Goal: Task Accomplishment & Management: Use online tool/utility

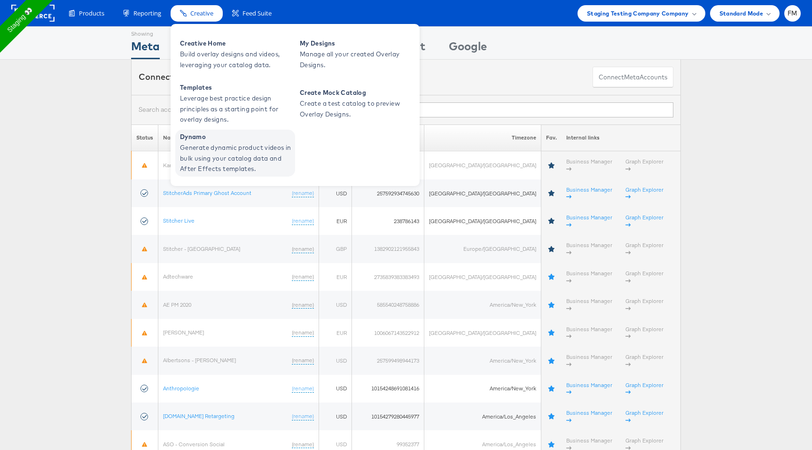
click at [245, 159] on span "Generate dynamic product videos in bulk using your catalog data and After Effec…" at bounding box center [236, 158] width 113 height 32
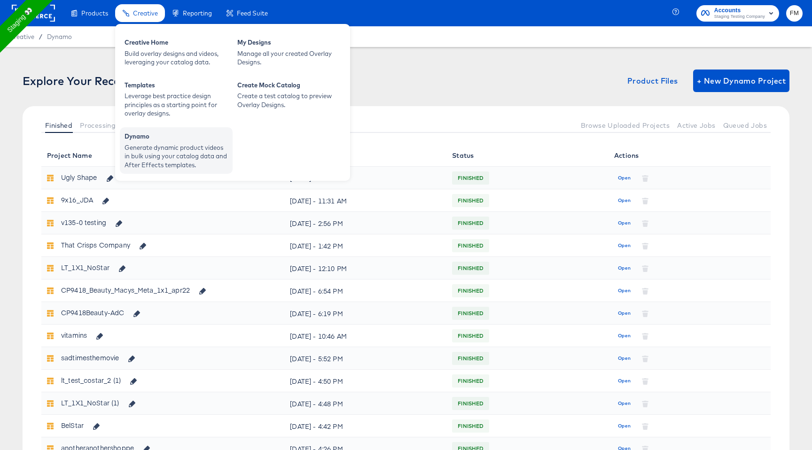
click at [155, 141] on div "Dynamo" at bounding box center [176, 137] width 103 height 11
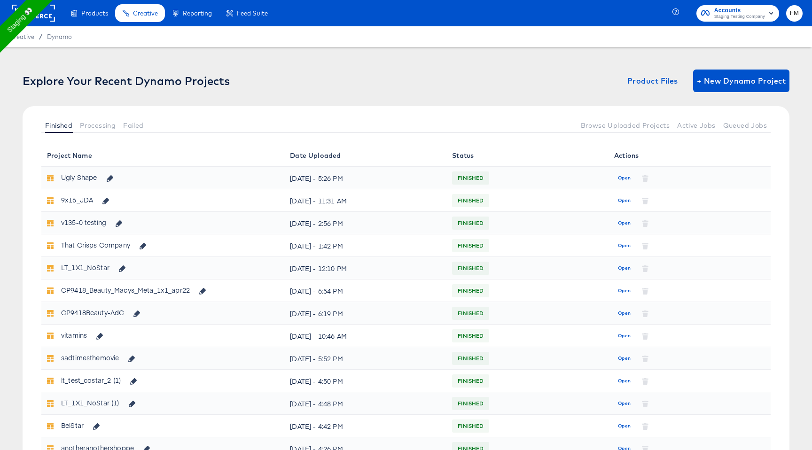
click at [787, 109] on div "Explore Your Recent Dynamo Projects Product Files + New Dynamo Project Finished…" at bounding box center [406, 107] width 767 height 75
click at [113, 176] on icon "button" at bounding box center [110, 178] width 7 height 7
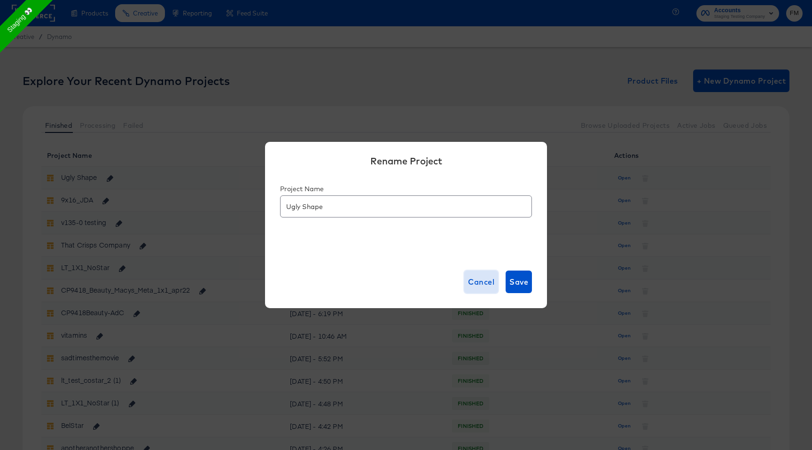
click at [475, 284] on span "Cancel" at bounding box center [481, 281] width 26 height 13
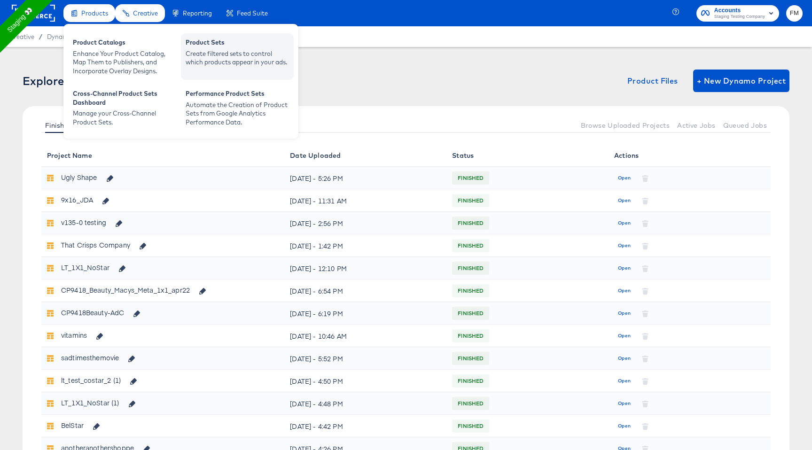
click at [243, 46] on div "Product Sets" at bounding box center [237, 43] width 103 height 11
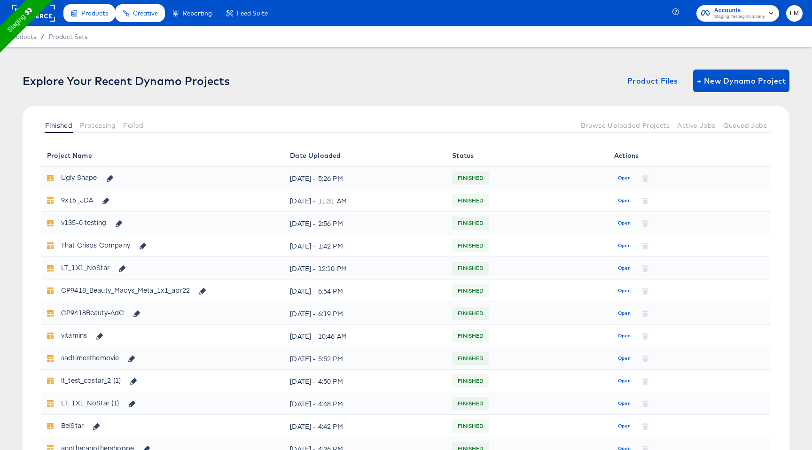
click at [48, 13] on rect at bounding box center [33, 13] width 43 height 17
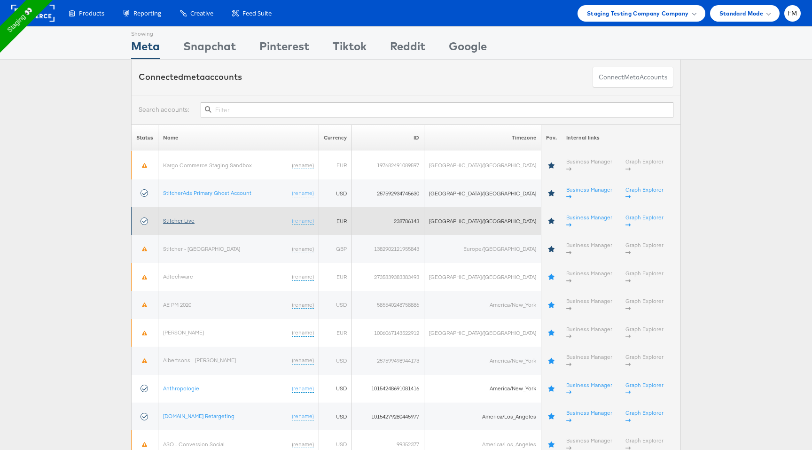
click at [186, 217] on link "Stitcher Live" at bounding box center [178, 220] width 31 height 7
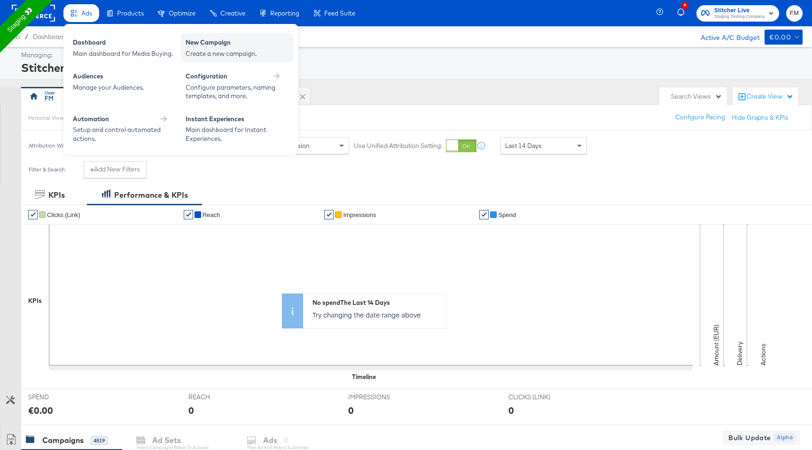
click at [249, 45] on div "New Campaign" at bounding box center [237, 43] width 103 height 11
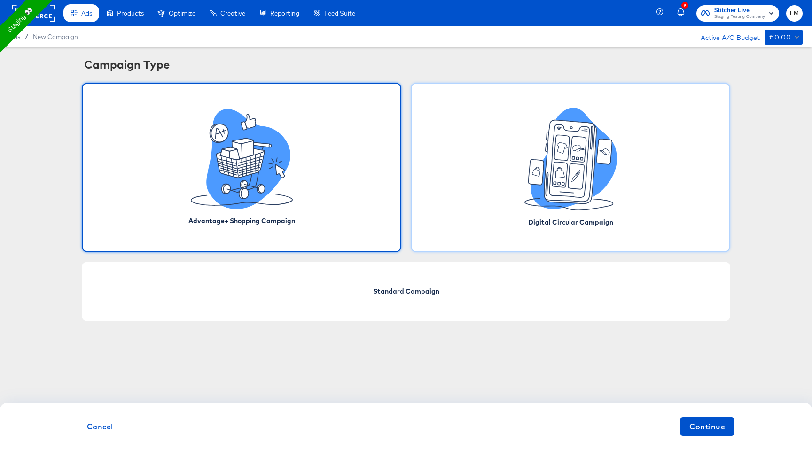
click at [541, 214] on div "Digital Circular Campaign" at bounding box center [570, 168] width 319 height 170
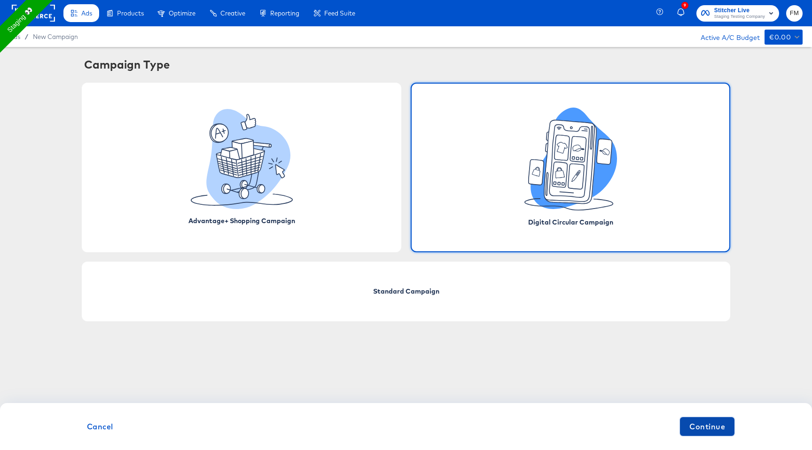
click at [715, 430] on span "Continue" at bounding box center [707, 426] width 36 height 13
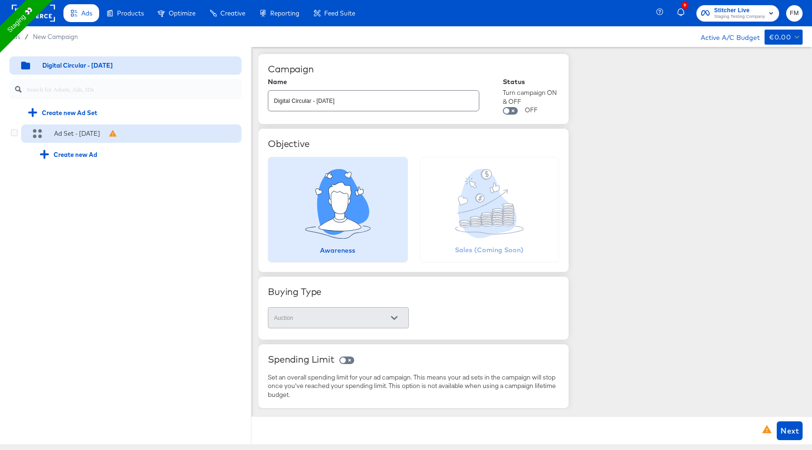
click at [104, 142] on div "Ad Set - 08 Sep" at bounding box center [131, 134] width 220 height 19
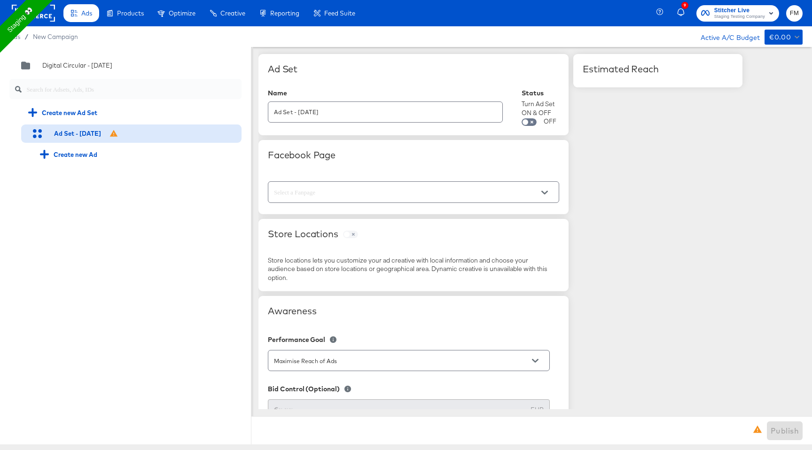
scroll to position [8, 0]
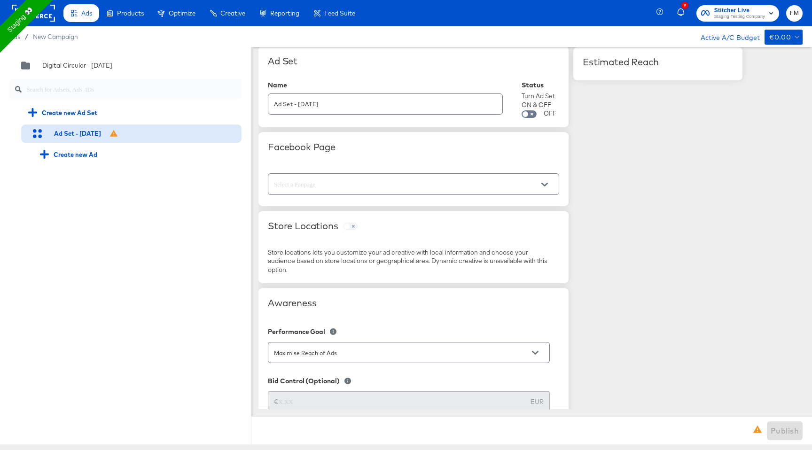
click at [352, 182] on input "text" at bounding box center [406, 184] width 268 height 11
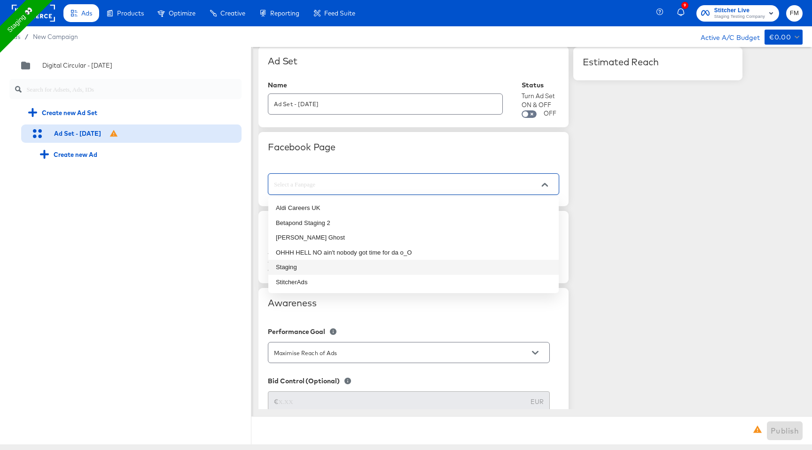
click at [324, 268] on li "Staging" at bounding box center [413, 267] width 290 height 15
type input "Staging"
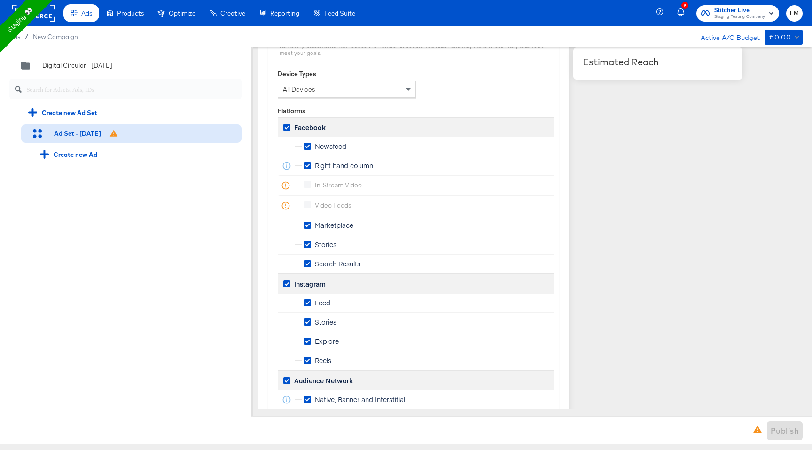
scroll to position [1369, 0]
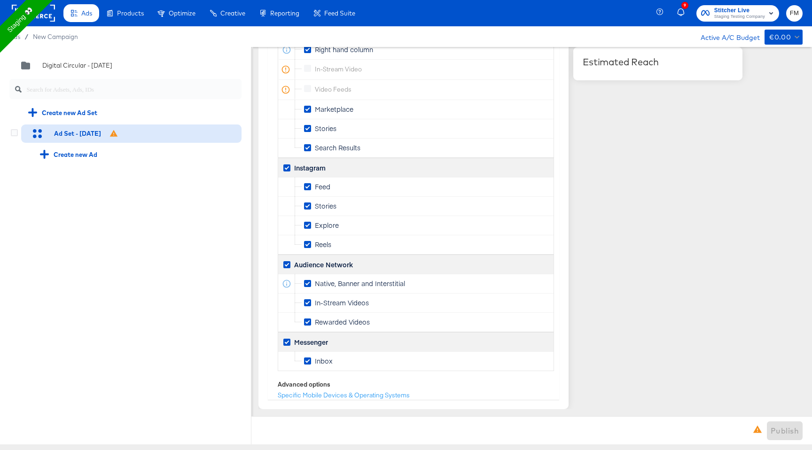
click at [116, 139] on div "Ad Set - 08 Sep" at bounding box center [131, 134] width 220 height 19
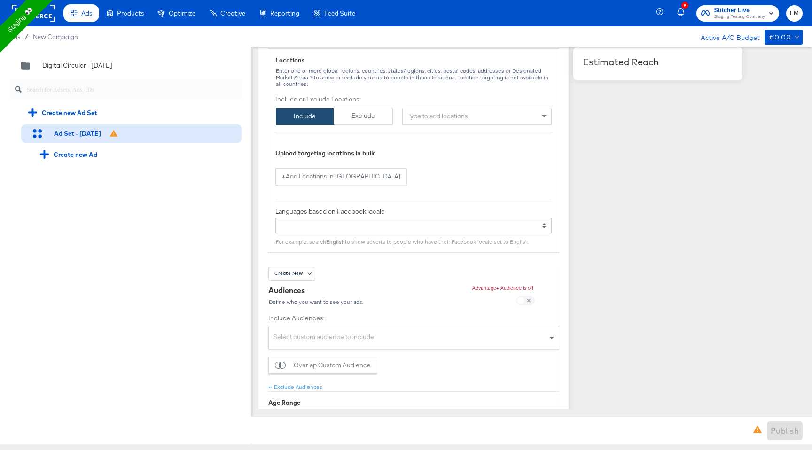
scroll to position [645, 0]
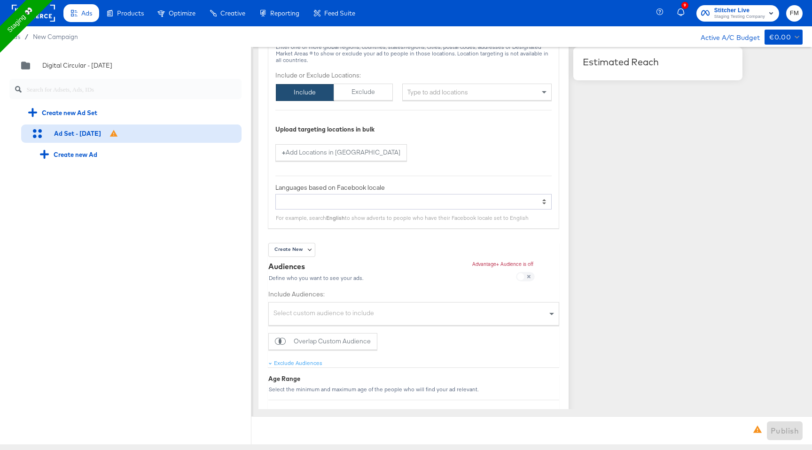
click at [450, 91] on div "Type to add locations" at bounding box center [476, 92] width 149 height 17
type input "new"
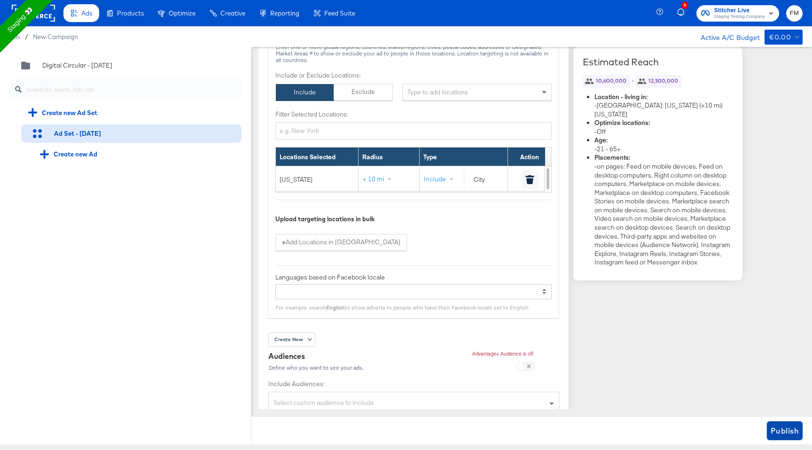
click at [781, 435] on span "Publish" at bounding box center [785, 430] width 28 height 13
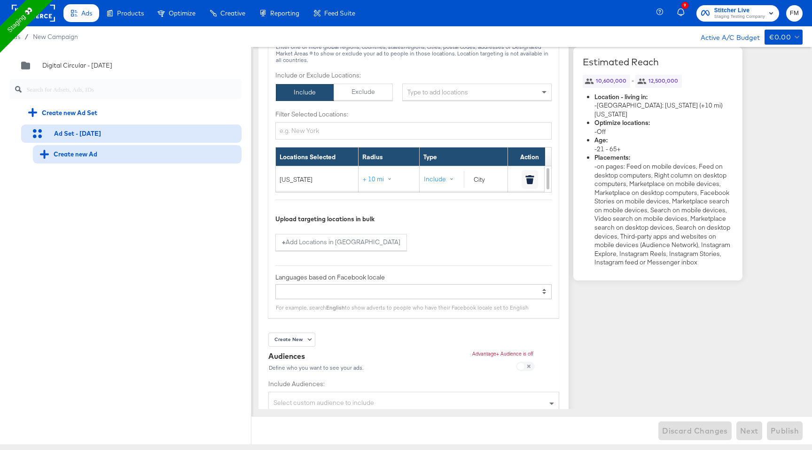
click at [54, 160] on div "Create new Ad" at bounding box center [137, 154] width 209 height 18
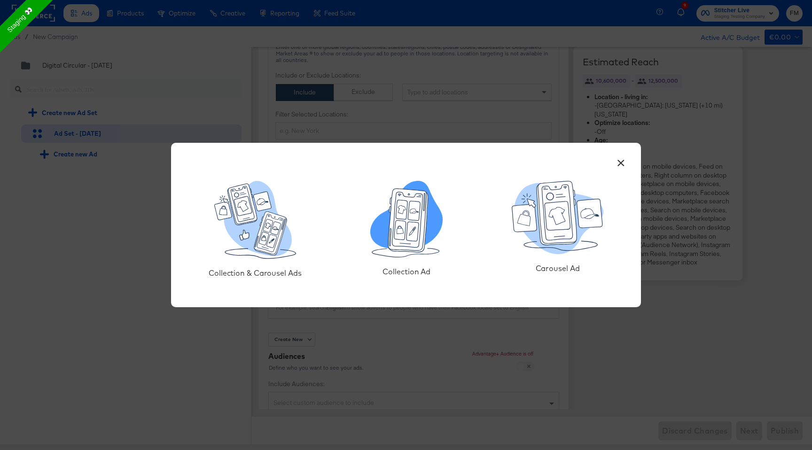
click at [430, 231] on icon at bounding box center [406, 215] width 72 height 68
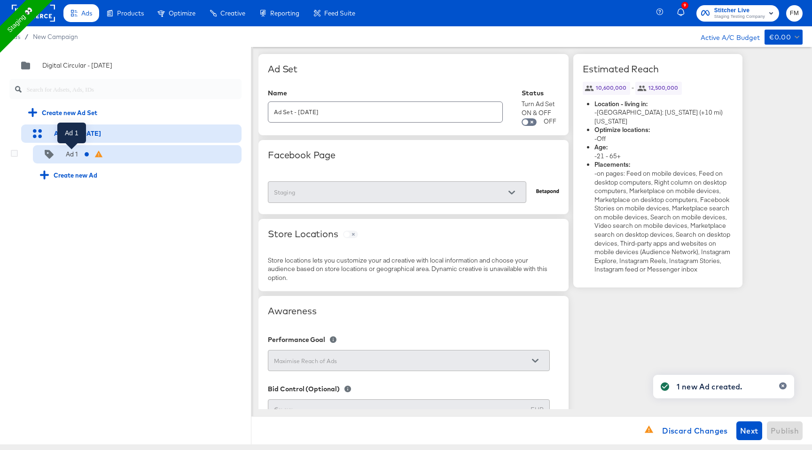
click at [69, 158] on div "Ad 1" at bounding box center [72, 154] width 12 height 9
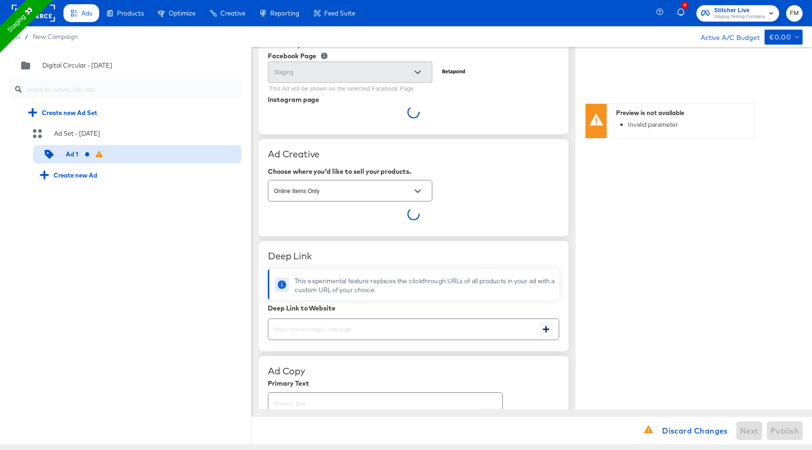
scroll to position [86, 0]
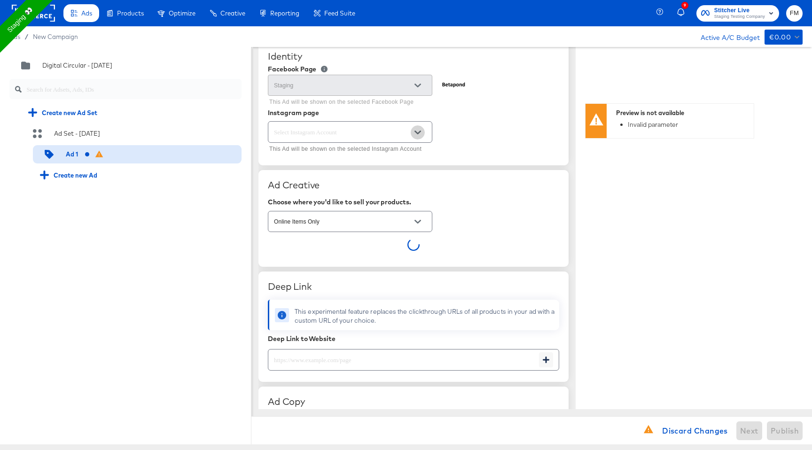
click at [419, 136] on button "Open" at bounding box center [418, 132] width 14 height 14
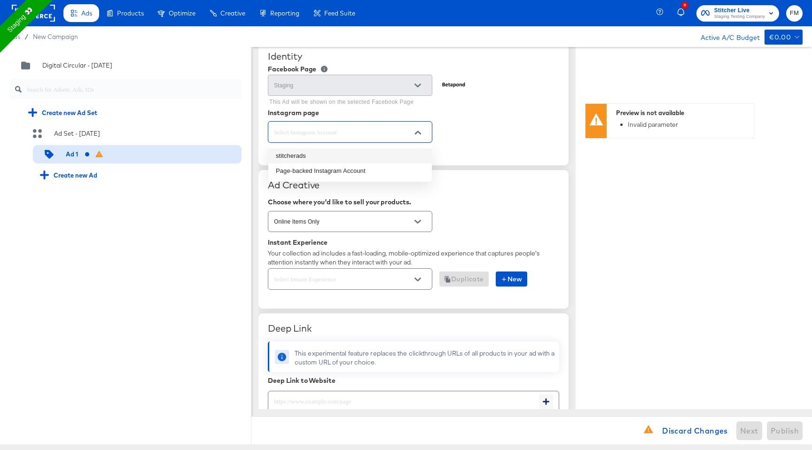
click at [347, 153] on li "stitcherads" at bounding box center [349, 155] width 163 height 15
type textarea "x"
type input "stitcherads"
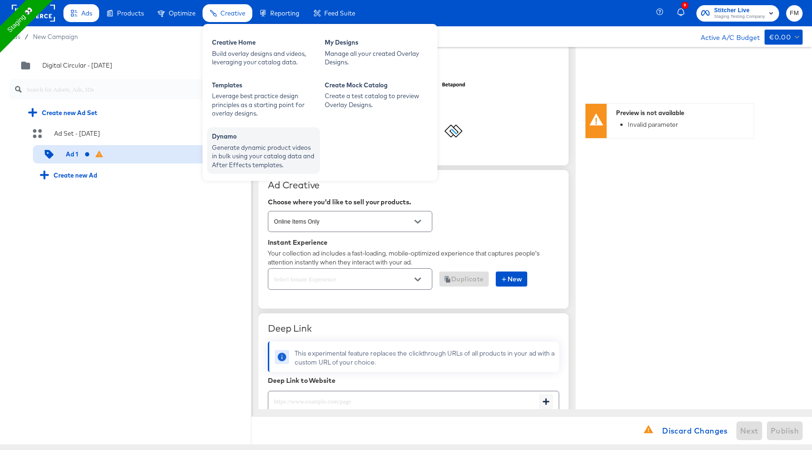
click at [240, 137] on div "Dynamo" at bounding box center [263, 137] width 103 height 11
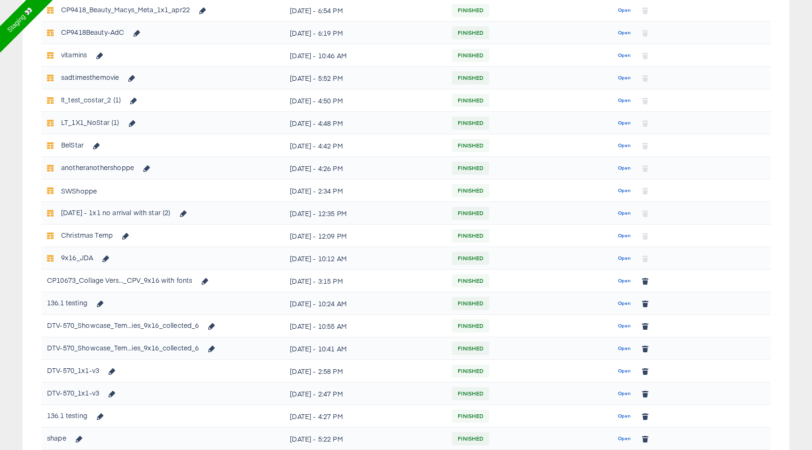
scroll to position [282, 0]
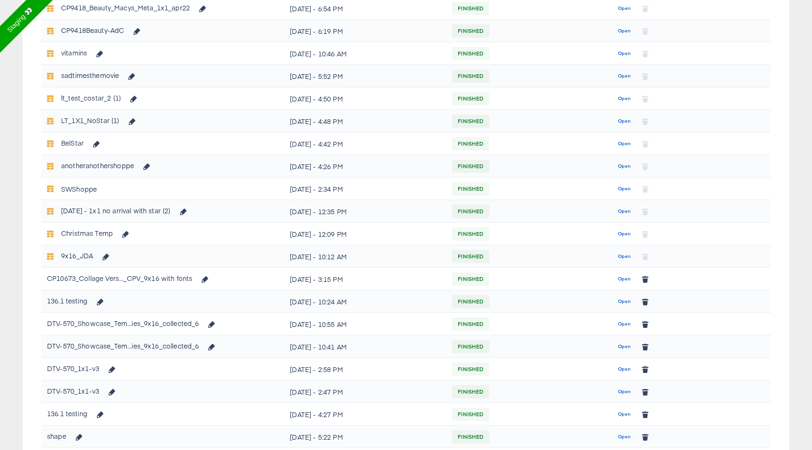
click at [51, 256] on icon at bounding box center [50, 256] width 7 height 7
click at [624, 282] on span "Open" at bounding box center [624, 279] width 13 height 8
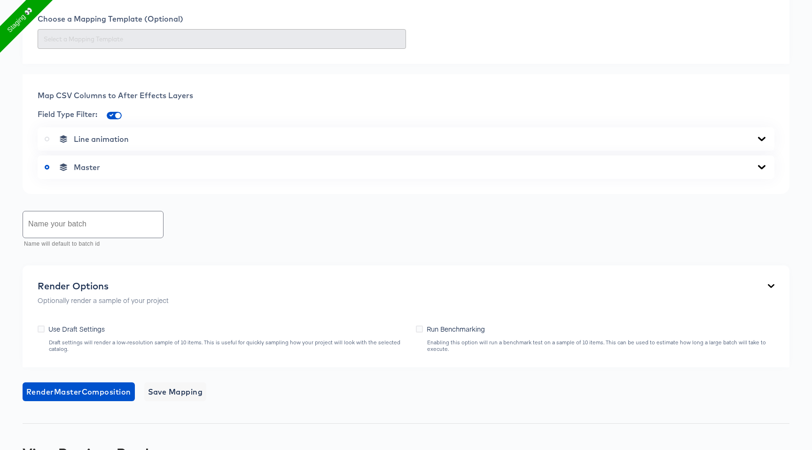
scroll to position [405, 0]
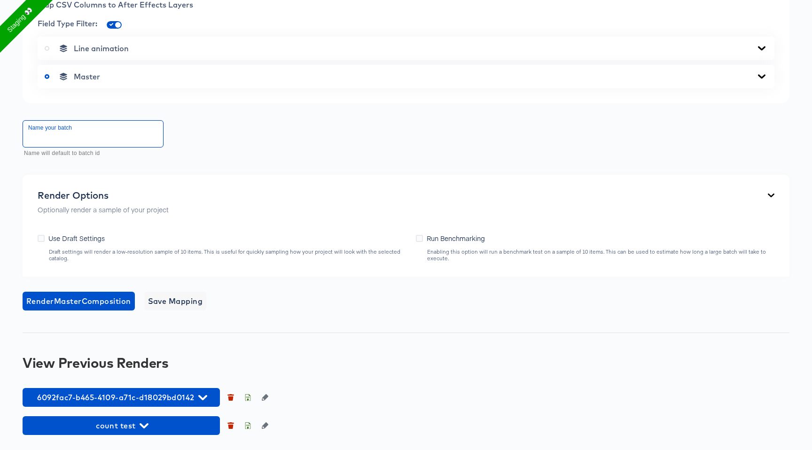
click at [130, 137] on input "text" at bounding box center [93, 134] width 140 height 26
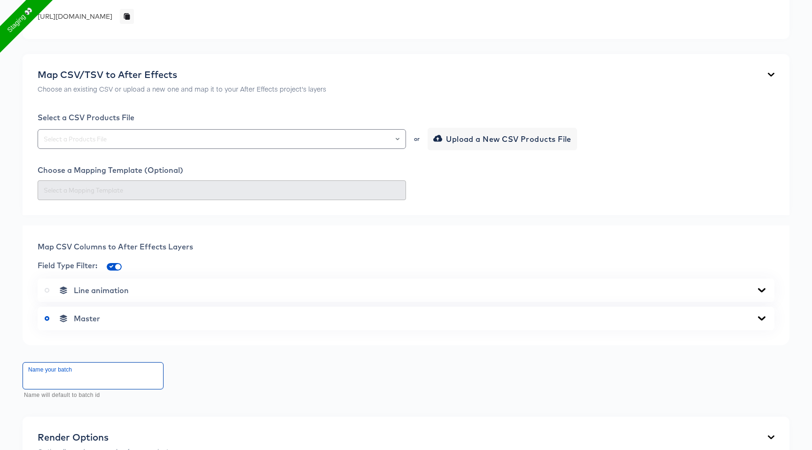
scroll to position [73, 0]
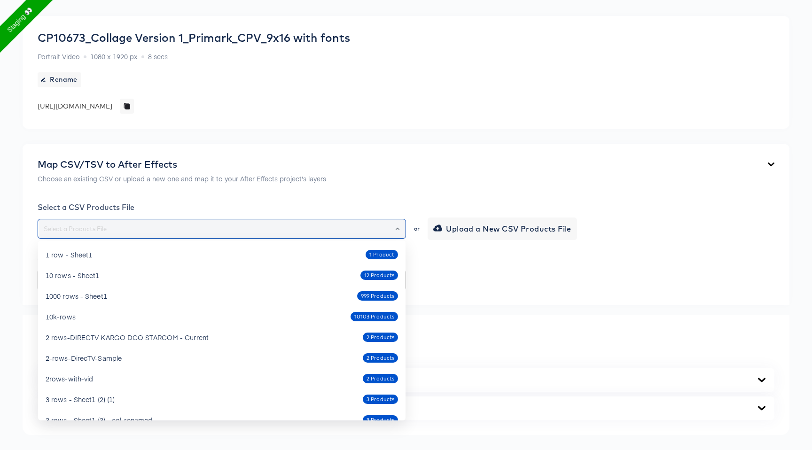
click at [163, 224] on input "text" at bounding box center [222, 229] width 360 height 11
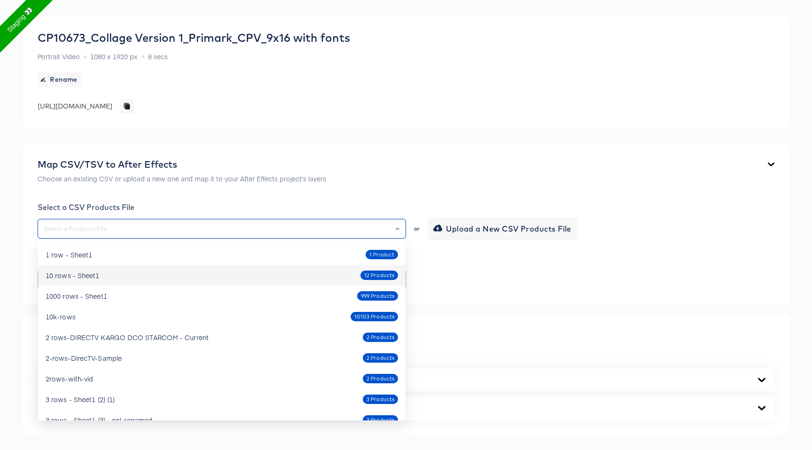
click at [162, 267] on li "10 rows - Sheet1 12 Products" at bounding box center [221, 275] width 367 height 21
type input "10 rows - Sheet1"
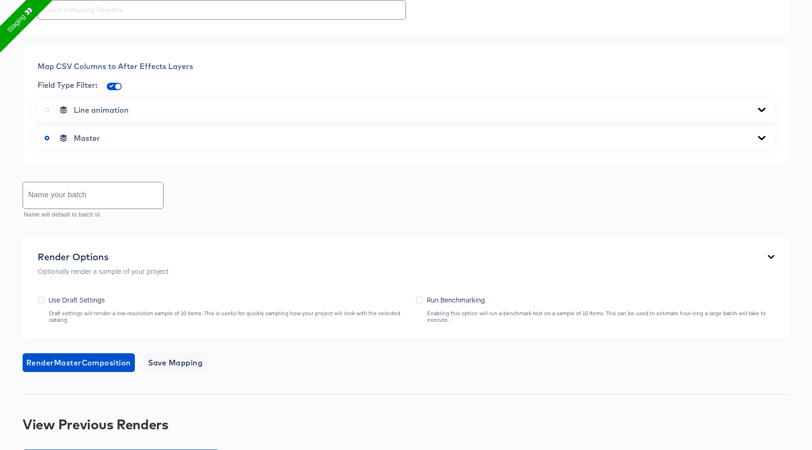
scroll to position [405, 0]
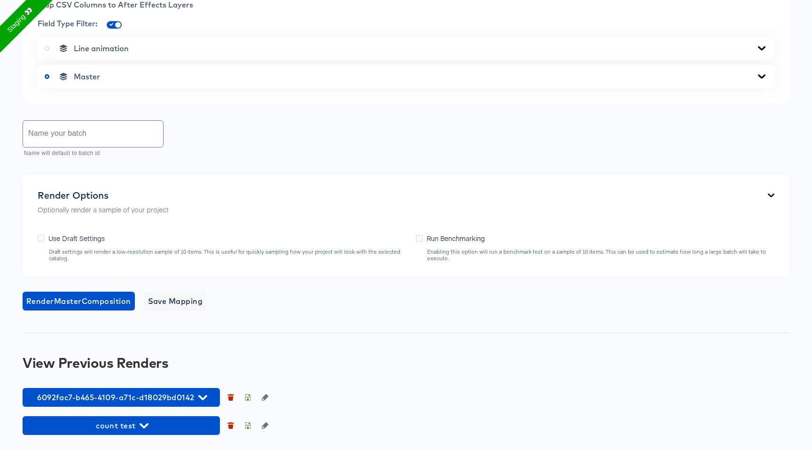
click at [138, 142] on input "text" at bounding box center [93, 134] width 140 height 26
type input "cdcwe"
click at [91, 237] on span "Use Draft Settings" at bounding box center [76, 238] width 56 height 9
click at [0, 0] on input "Use Draft Settings" at bounding box center [0, 0] width 0 height 0
click at [173, 302] on span "Save Mapping" at bounding box center [175, 301] width 55 height 13
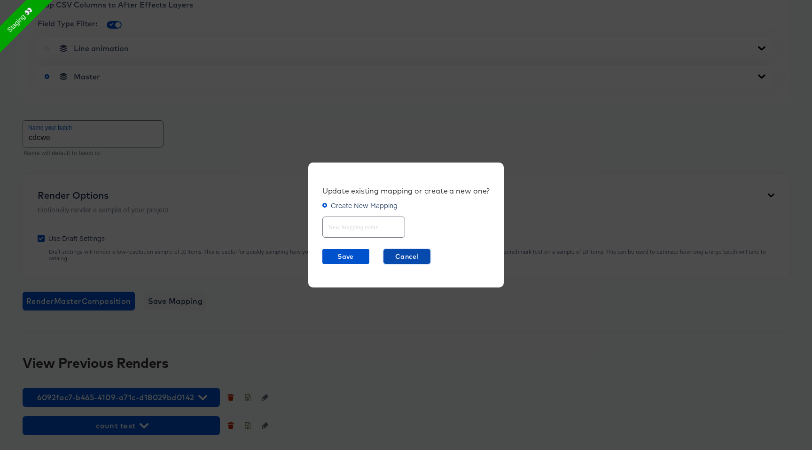
click at [405, 253] on span "Cancel" at bounding box center [406, 257] width 39 height 12
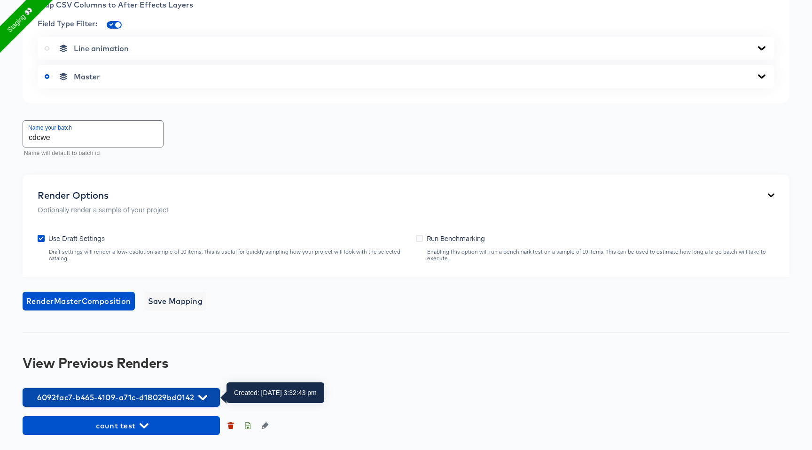
click at [172, 398] on span "6092fac7-b465-4109-a71c-d18029bd0142" at bounding box center [121, 397] width 188 height 13
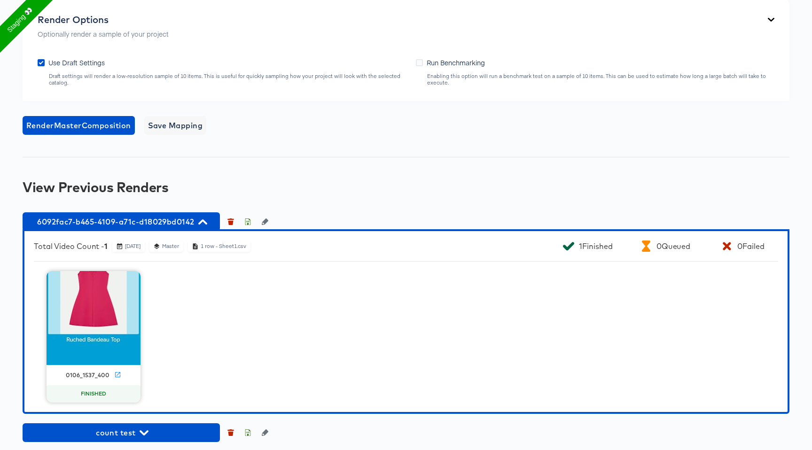
scroll to position [587, 0]
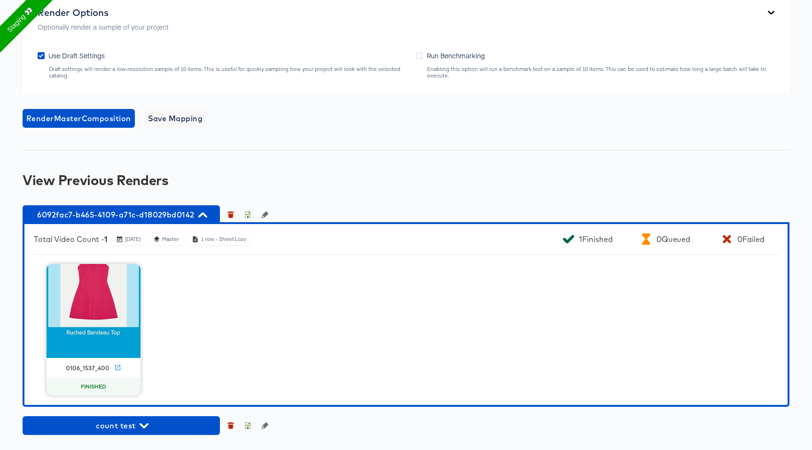
click at [197, 311] on div "0106_1537_400 FINISHED" at bounding box center [406, 330] width 744 height 132
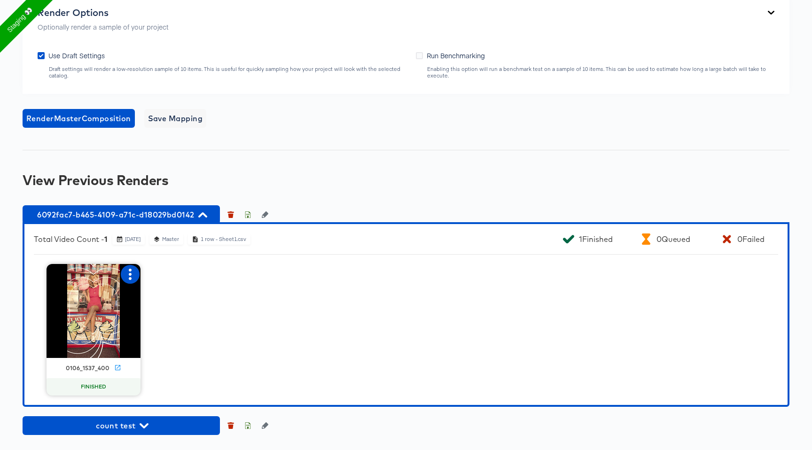
click at [130, 278] on icon "button" at bounding box center [130, 274] width 3 height 11
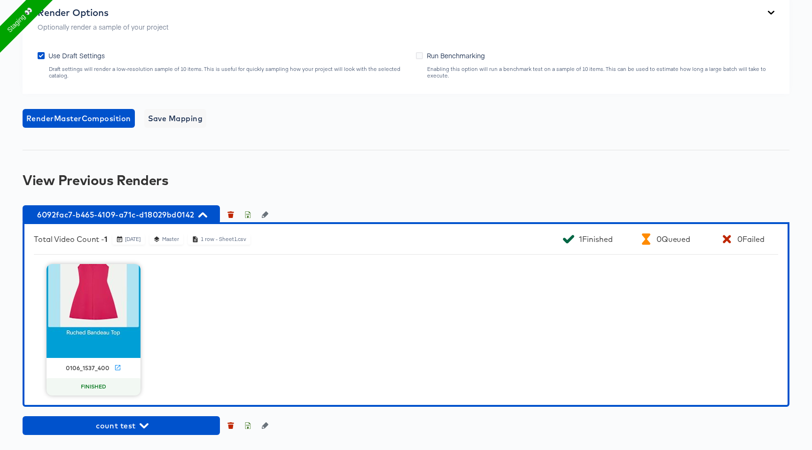
click at [229, 374] on div "0106_1537_400 FINISHED" at bounding box center [406, 330] width 744 height 132
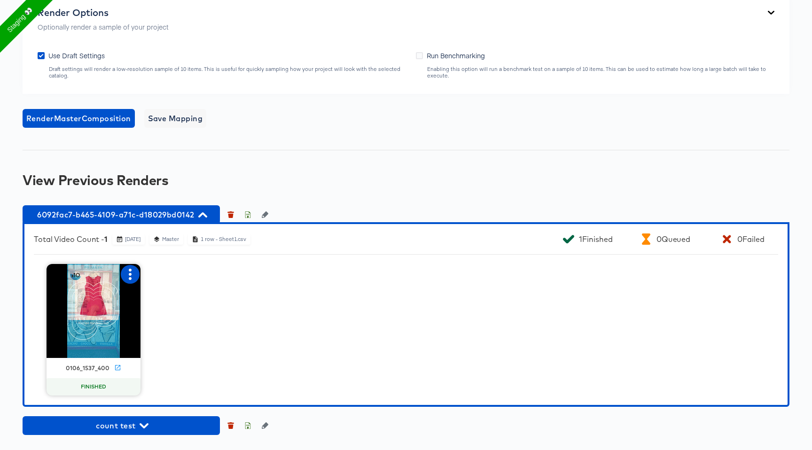
click at [129, 278] on icon "button" at bounding box center [130, 274] width 3 height 11
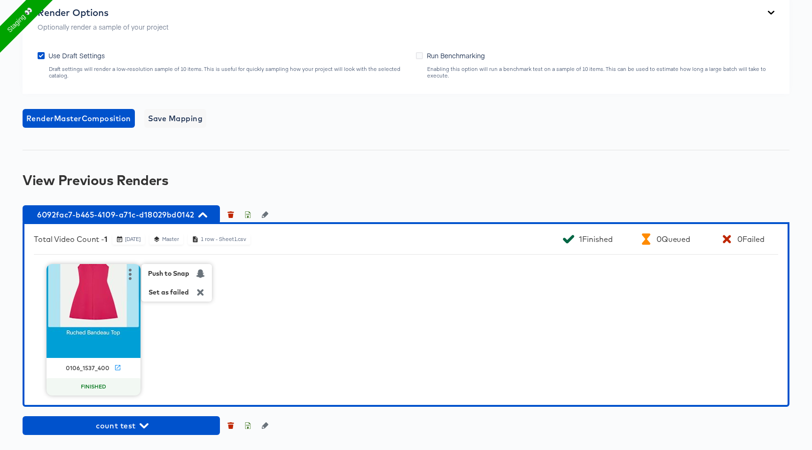
click at [190, 333] on div "Push to Snap Set as failed 0106_1537_400 FINISHED" at bounding box center [406, 330] width 744 height 132
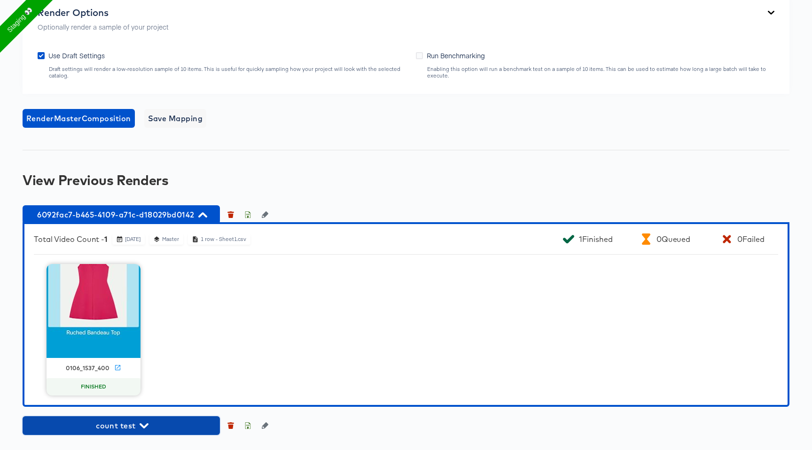
click at [120, 428] on span "count test" at bounding box center [121, 425] width 188 height 13
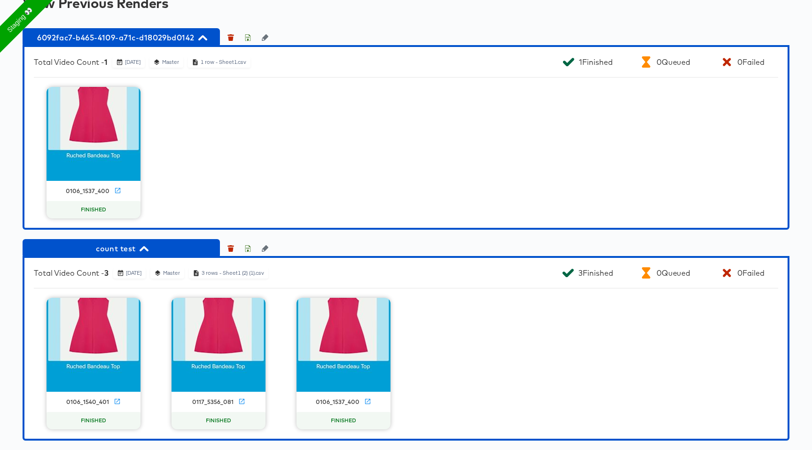
scroll to position [770, 0]
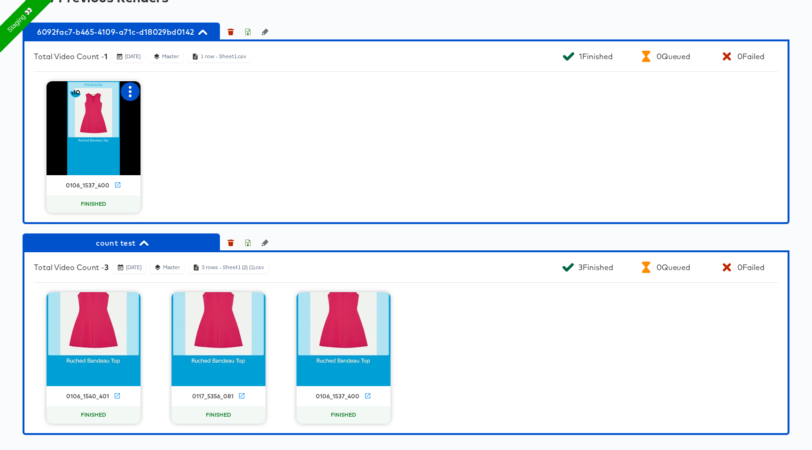
click at [132, 94] on icon "button" at bounding box center [130, 91] width 11 height 11
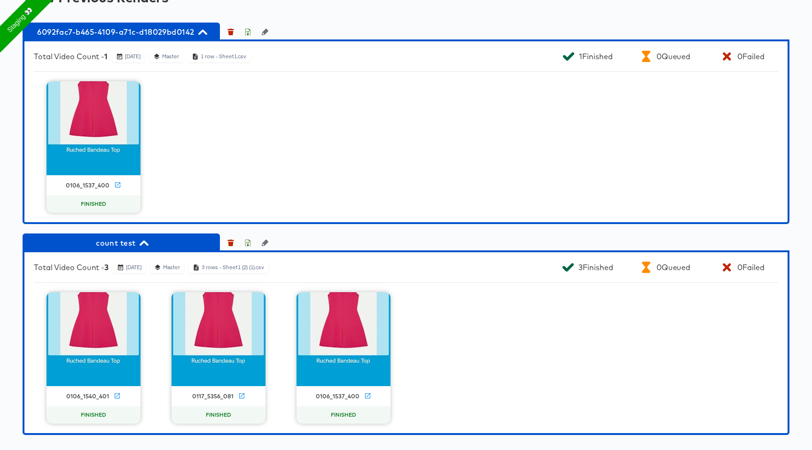
click at [171, 168] on div "0106_1537_400 FINISHED" at bounding box center [406, 147] width 744 height 132
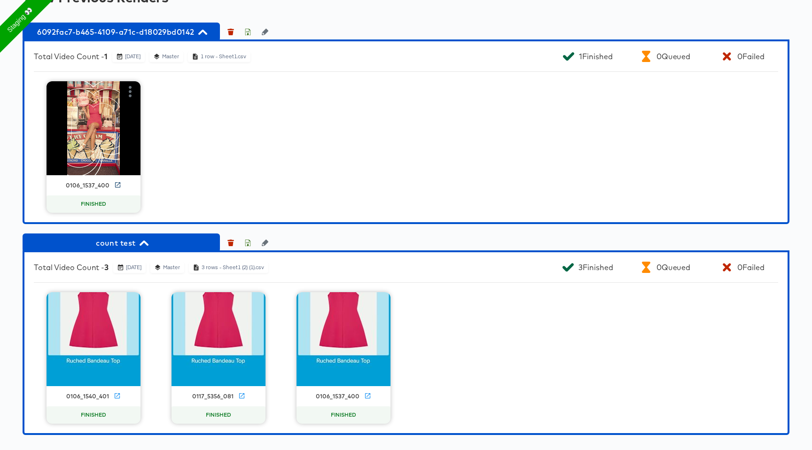
click at [116, 185] on icon at bounding box center [117, 184] width 5 height 5
click at [130, 93] on icon "button" at bounding box center [130, 91] width 11 height 11
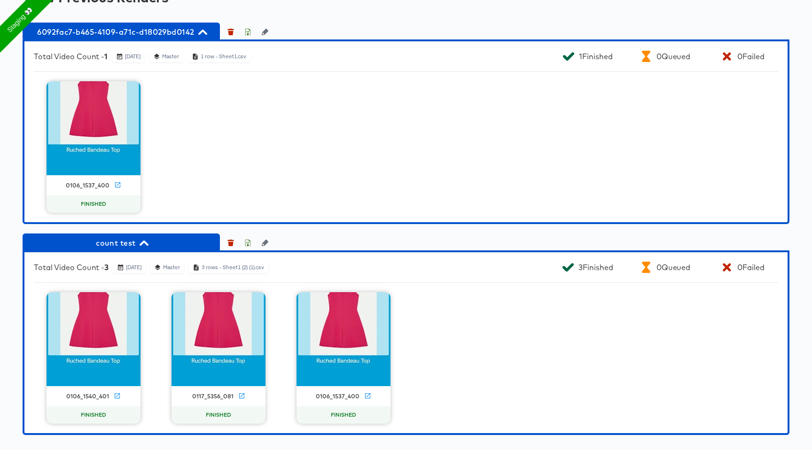
click at [287, 130] on div "0106_1537_400 FINISHED" at bounding box center [406, 147] width 744 height 132
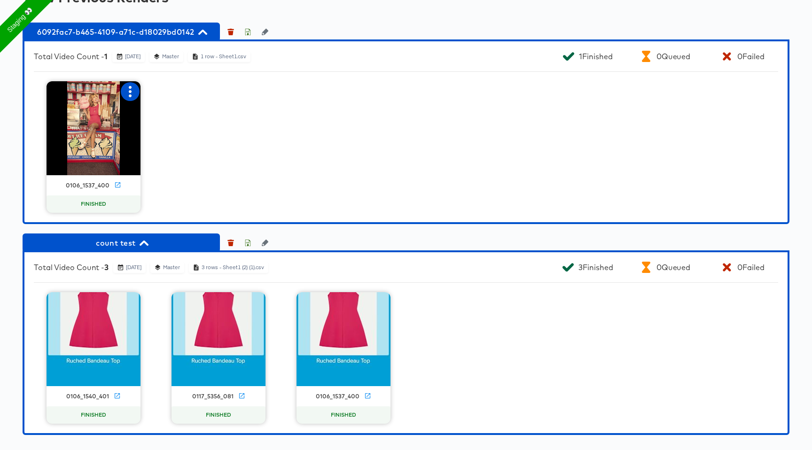
click at [132, 90] on icon "button" at bounding box center [130, 91] width 11 height 11
click at [188, 111] on div "Set as failed" at bounding box center [168, 110] width 40 height 8
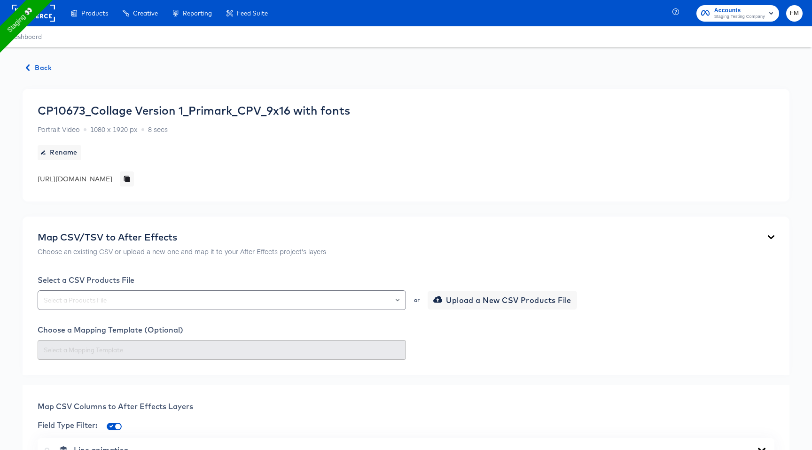
scroll to position [402, 0]
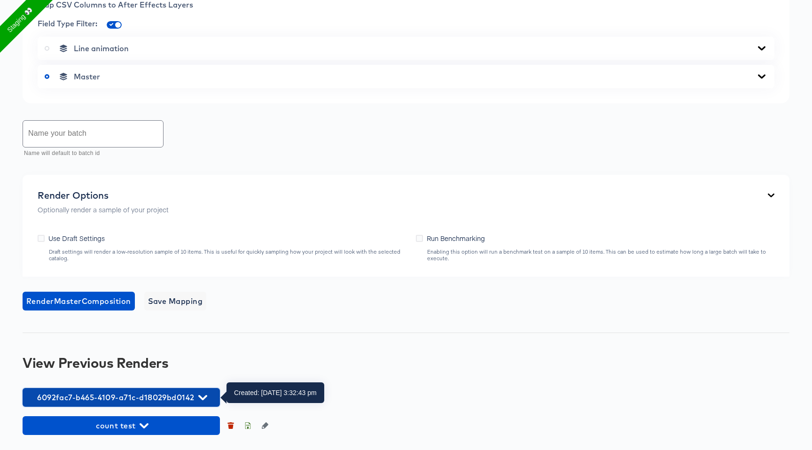
click at [171, 399] on span "6092fac7-b465-4109-a71c-d18029bd0142" at bounding box center [121, 397] width 188 height 13
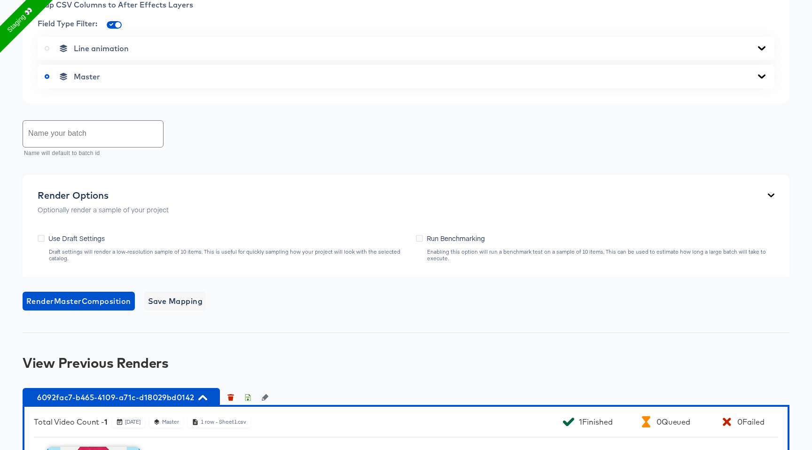
scroll to position [584, 0]
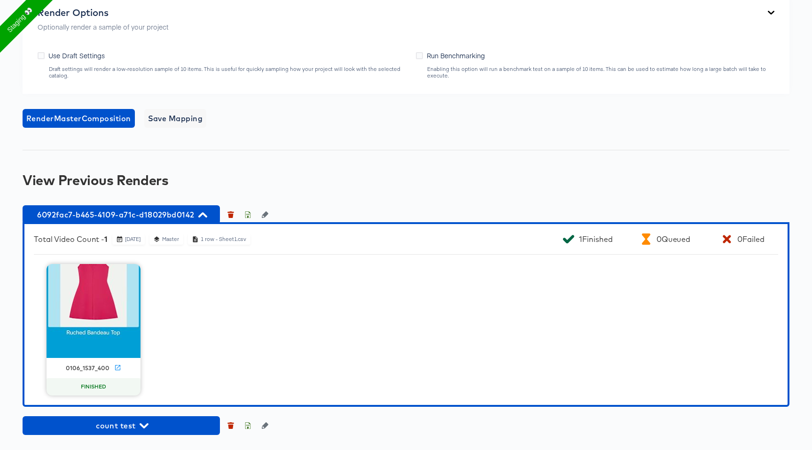
click at [143, 280] on div "0106_1537_400 FINISHED" at bounding box center [406, 330] width 744 height 132
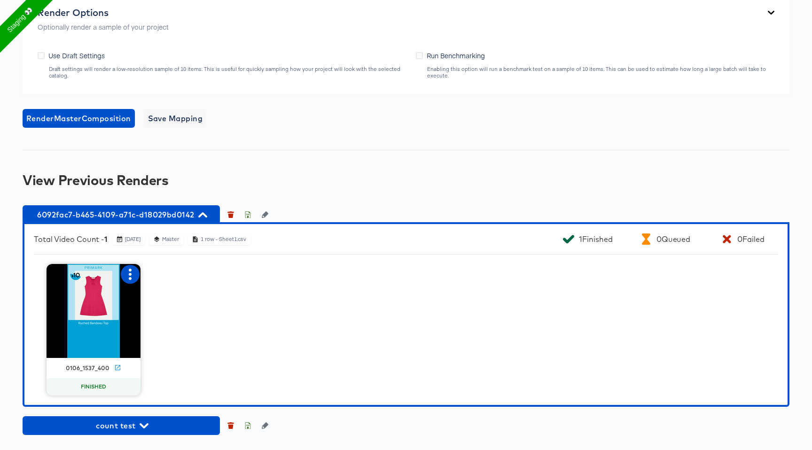
click at [129, 276] on icon "button" at bounding box center [130, 274] width 11 height 11
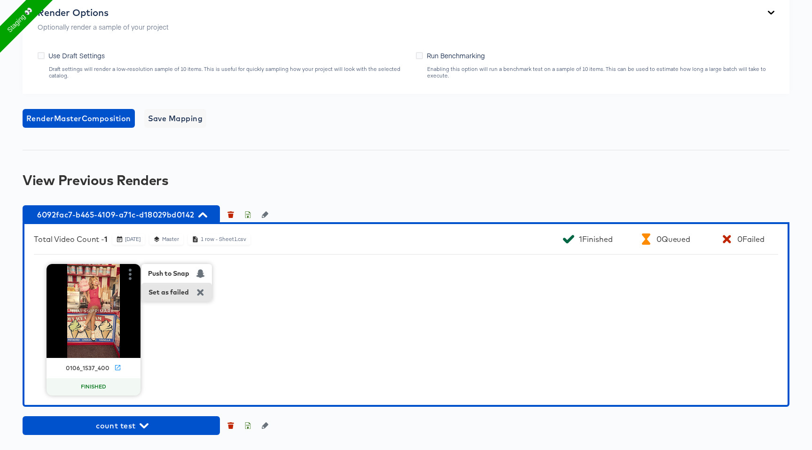
click at [173, 294] on div "Set as failed" at bounding box center [168, 292] width 40 height 8
click at [132, 277] on icon "button" at bounding box center [130, 274] width 11 height 11
click at [195, 289] on div "Set as failed" at bounding box center [176, 292] width 70 height 19
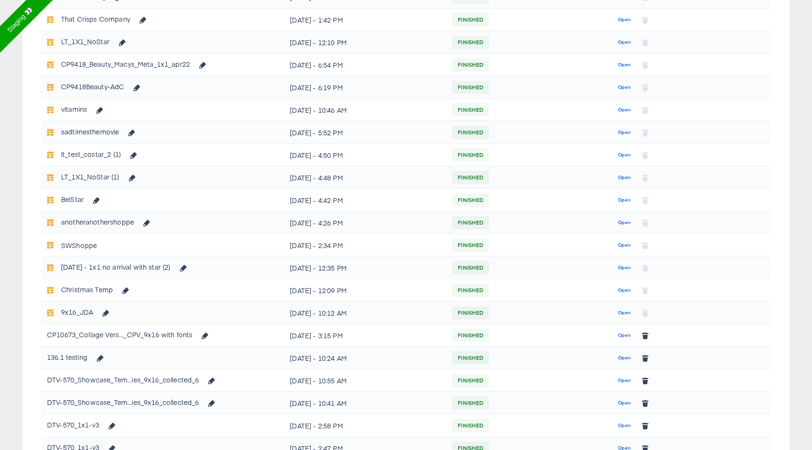
scroll to position [243, 0]
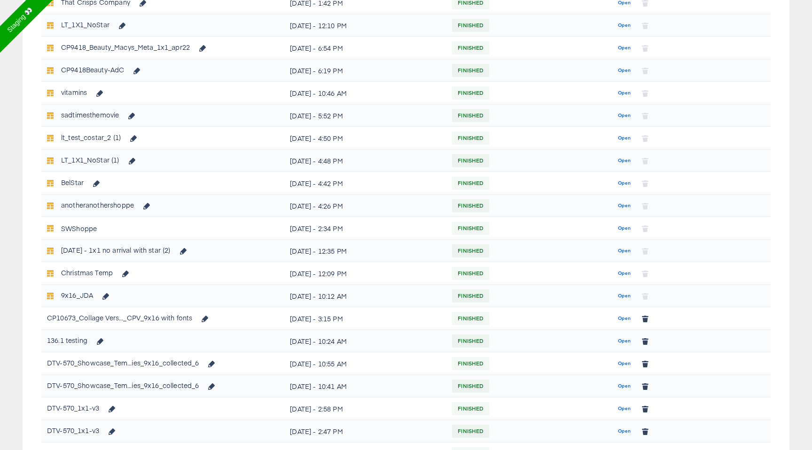
click at [76, 345] on div "136.1 testing" at bounding box center [78, 341] width 62 height 16
click at [626, 339] on span "Open" at bounding box center [624, 341] width 13 height 8
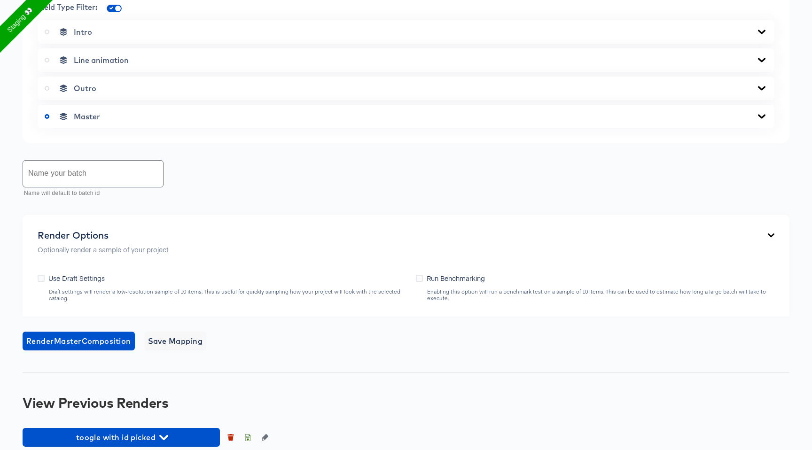
scroll to position [514, 0]
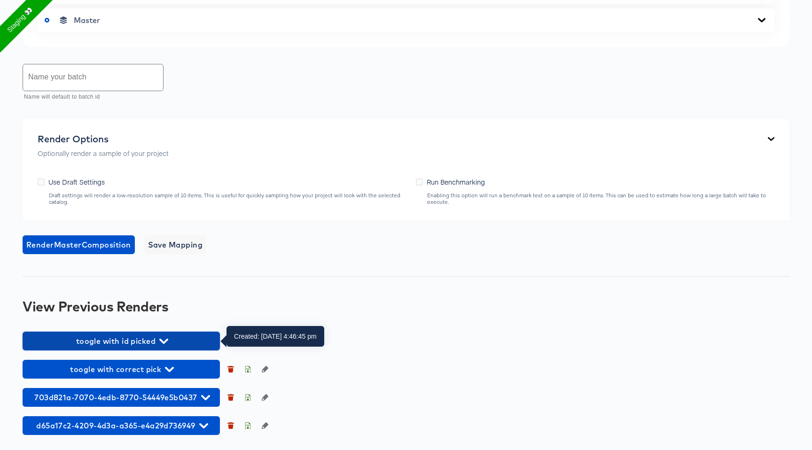
click at [131, 337] on span "toogle with id picked" at bounding box center [121, 341] width 188 height 13
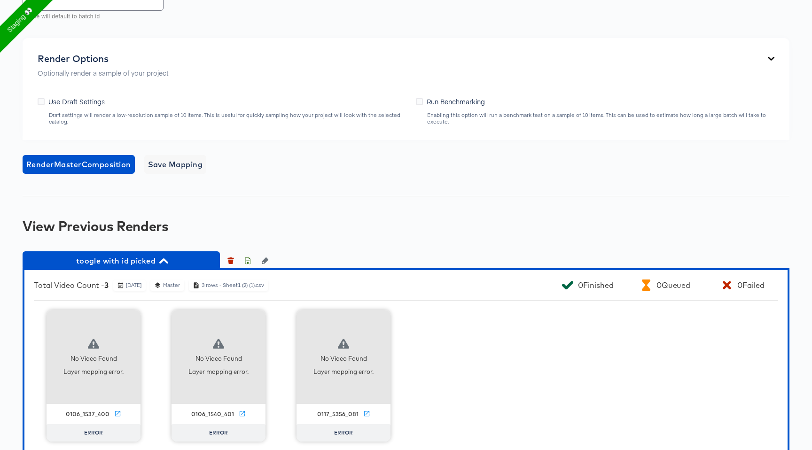
scroll to position [697, 0]
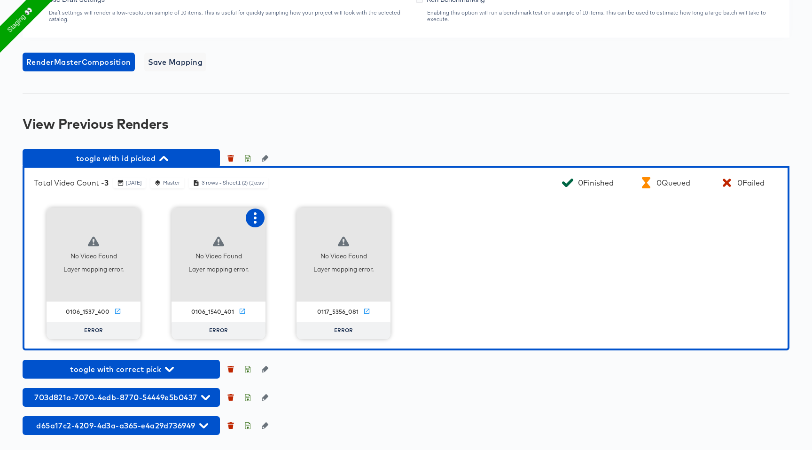
click at [253, 221] on icon "button" at bounding box center [254, 217] width 11 height 11
click at [292, 234] on div "Fix mapping" at bounding box center [293, 236] width 40 height 8
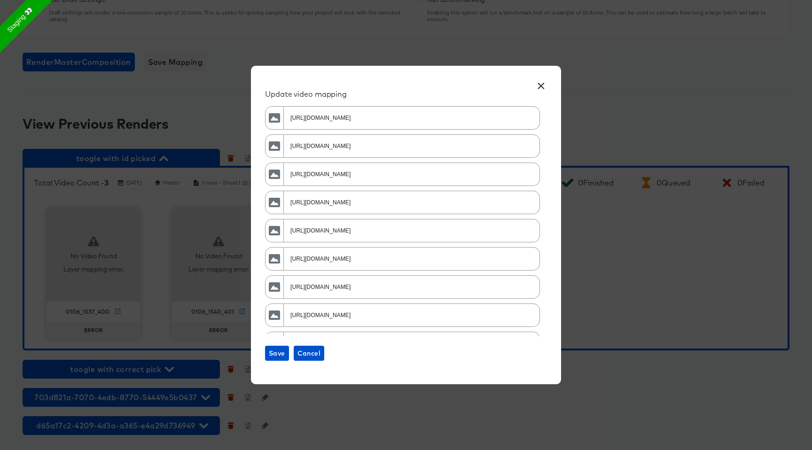
scroll to position [103, 0]
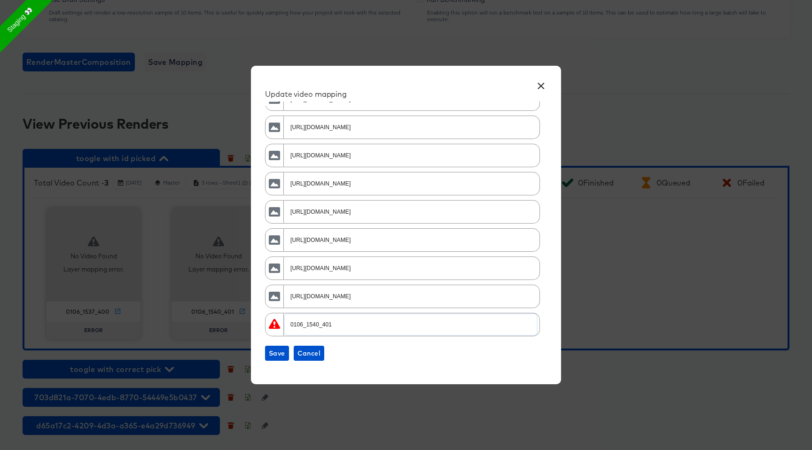
click at [313, 326] on input "0106_1540_401" at bounding box center [411, 321] width 252 height 20
click at [274, 347] on button "Save" at bounding box center [277, 353] width 24 height 15
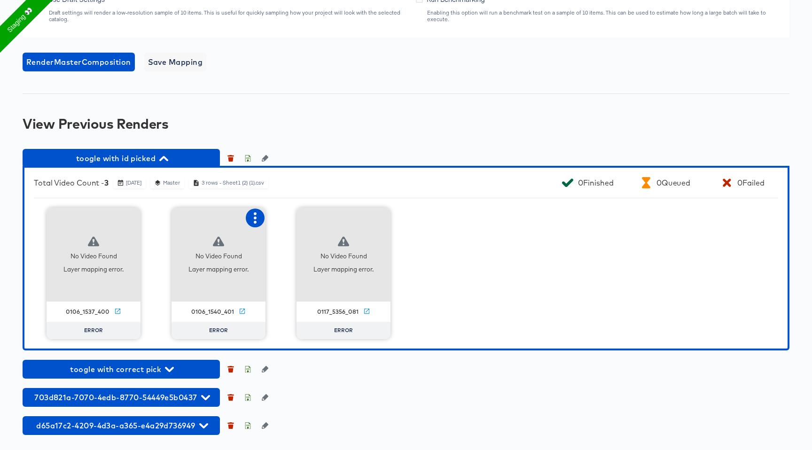
click at [252, 213] on icon "button" at bounding box center [254, 217] width 11 height 11
click at [292, 233] on div "Fix mapping" at bounding box center [293, 236] width 40 height 8
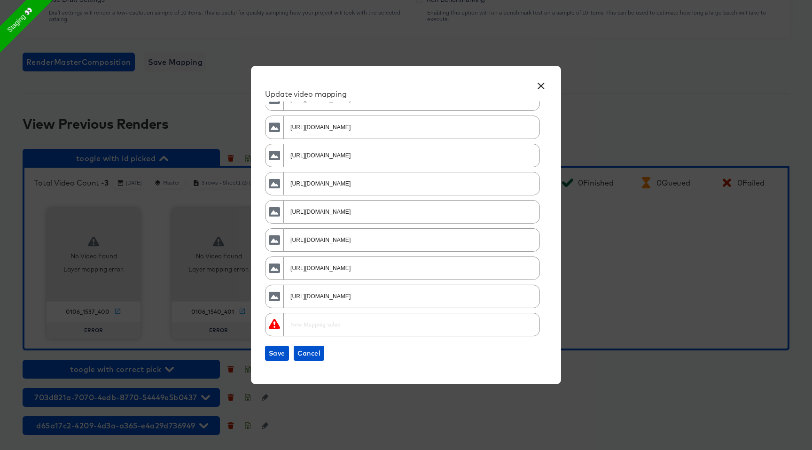
click at [414, 332] on div at bounding box center [410, 324] width 253 height 21
click at [437, 266] on input "[URL][DOMAIN_NAME]" at bounding box center [411, 264] width 252 height 20
click at [275, 320] on icon at bounding box center [274, 324] width 11 height 10
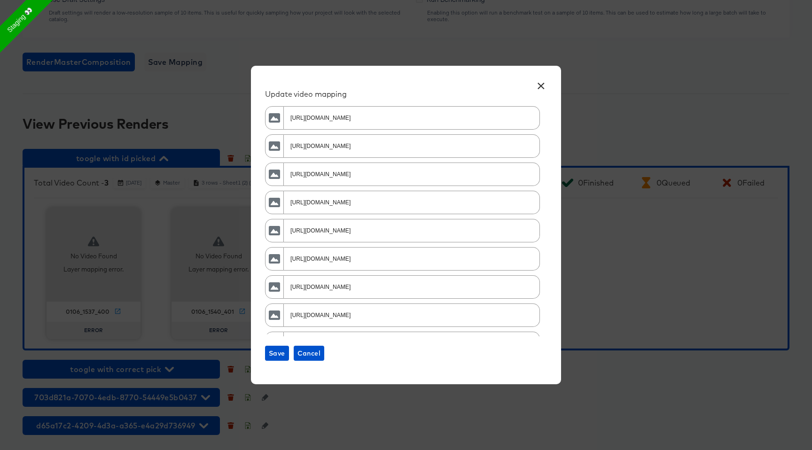
click at [592, 434] on div "× Update video mapping [URL][DOMAIN_NAME] [URL][DOMAIN_NAME] [URL][DOMAIN_NAME]…" at bounding box center [406, 225] width 812 height 450
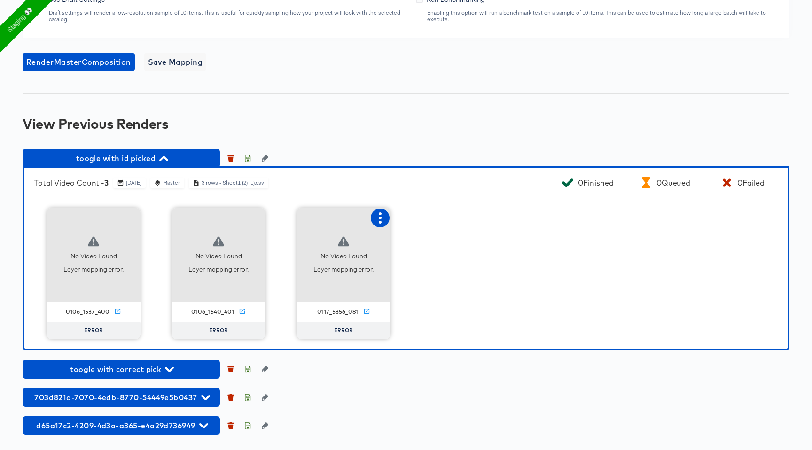
click at [379, 223] on icon "button" at bounding box center [379, 217] width 11 height 11
click at [467, 316] on div "No Video Found Layer mapping error. 0106_1537_400 ERROR No Video Found Layer ma…" at bounding box center [406, 274] width 744 height 132
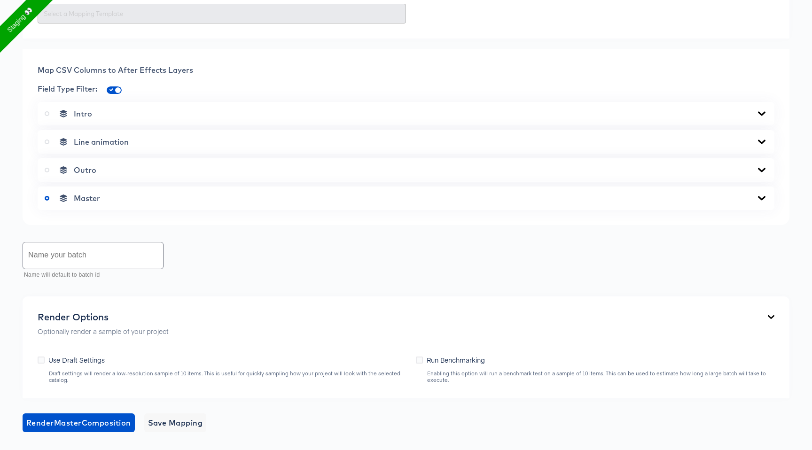
scroll to position [358, 0]
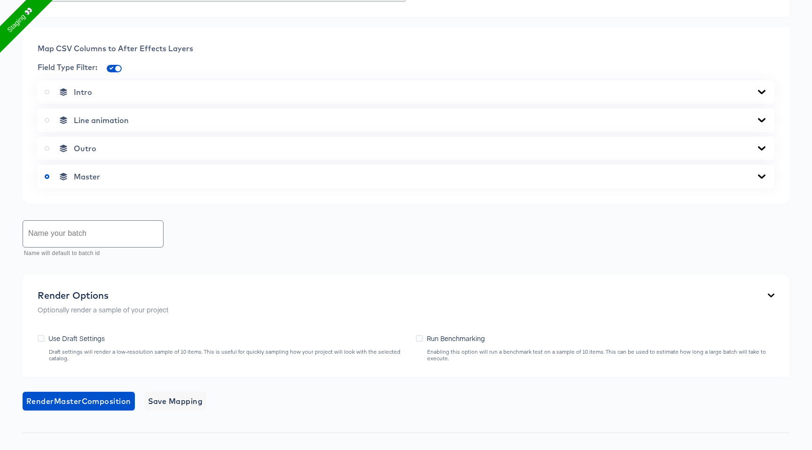
click at [189, 91] on div "Intro" at bounding box center [406, 91] width 723 height 9
